Goal: Transaction & Acquisition: Purchase product/service

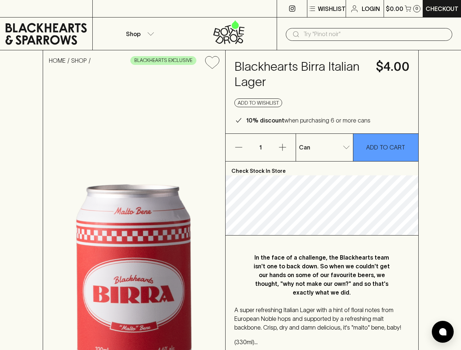
click at [326, 9] on p "Wishlist" at bounding box center [332, 8] width 28 height 9
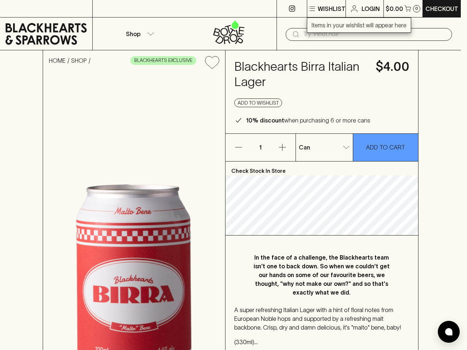
click at [403, 8] on div at bounding box center [233, 175] width 467 height 350
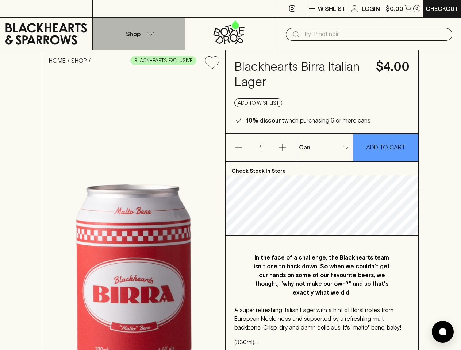
click at [139, 34] on p "Shop" at bounding box center [133, 34] width 15 height 9
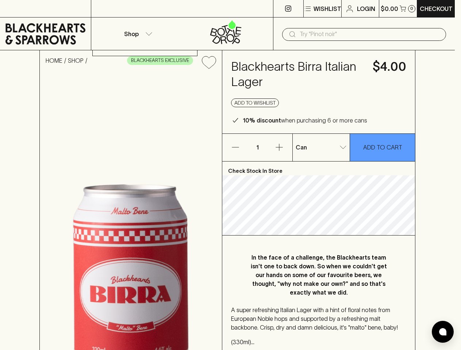
click at [369, 34] on div at bounding box center [230, 175] width 461 height 350
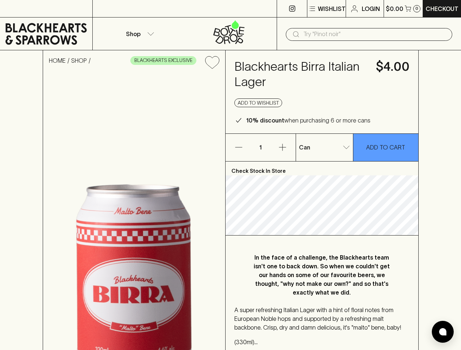
click at [212, 62] on icon "Add to wishlist" at bounding box center [212, 62] width 14 height 12
